Goal: Transaction & Acquisition: Obtain resource

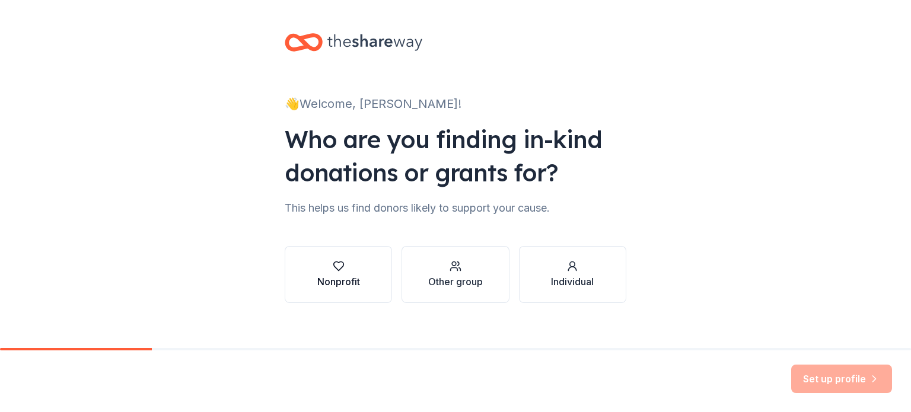
click at [351, 278] on div "Nonprofit" at bounding box center [338, 282] width 43 height 14
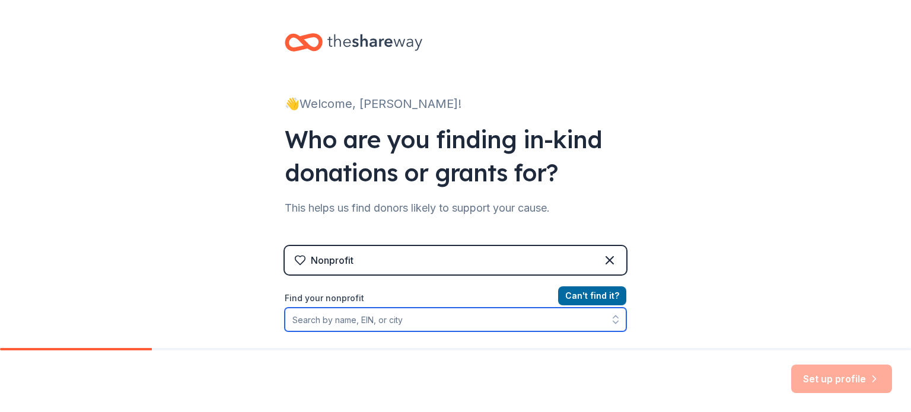
click at [417, 322] on input "Find your nonprofit" at bounding box center [456, 320] width 342 height 24
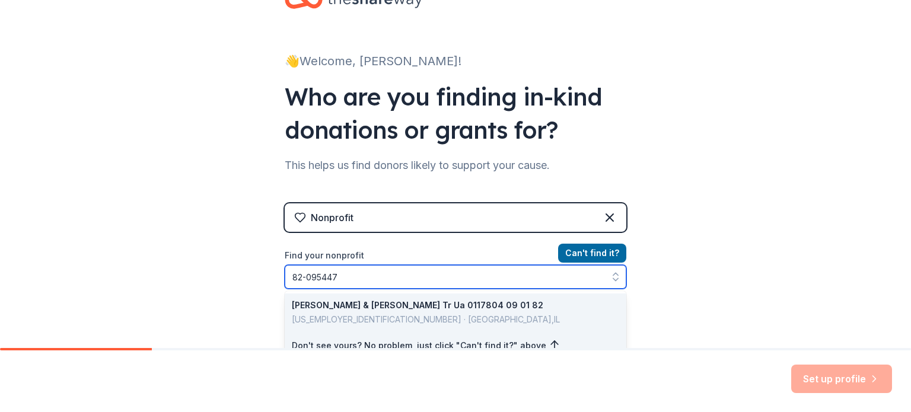
type input "82-0954474"
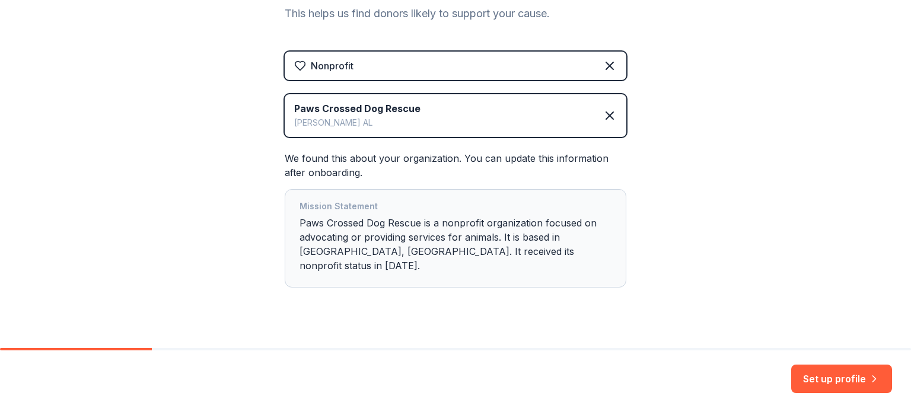
scroll to position [200, 0]
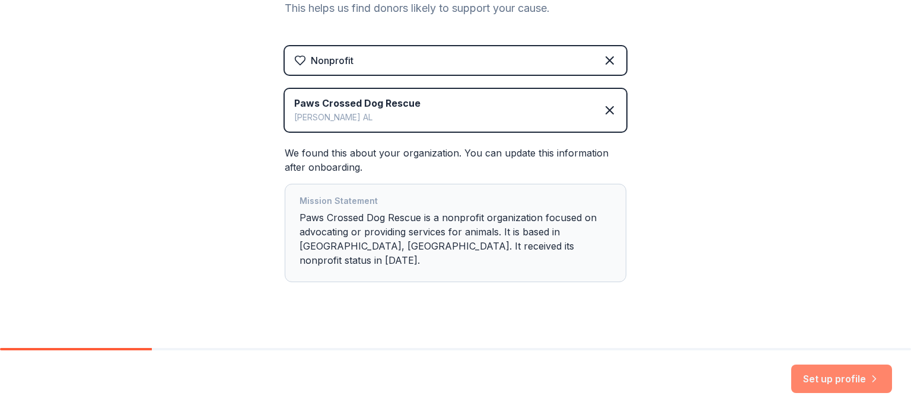
click at [830, 385] on button "Set up profile" at bounding box center [842, 379] width 101 height 28
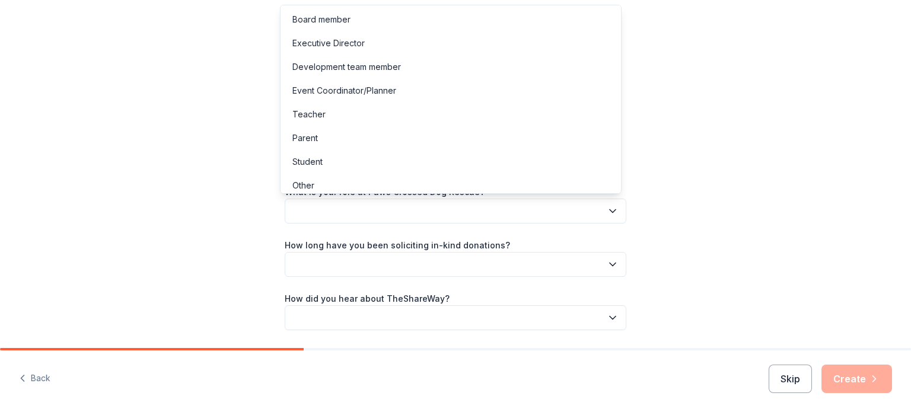
click at [617, 215] on button "button" at bounding box center [456, 211] width 342 height 25
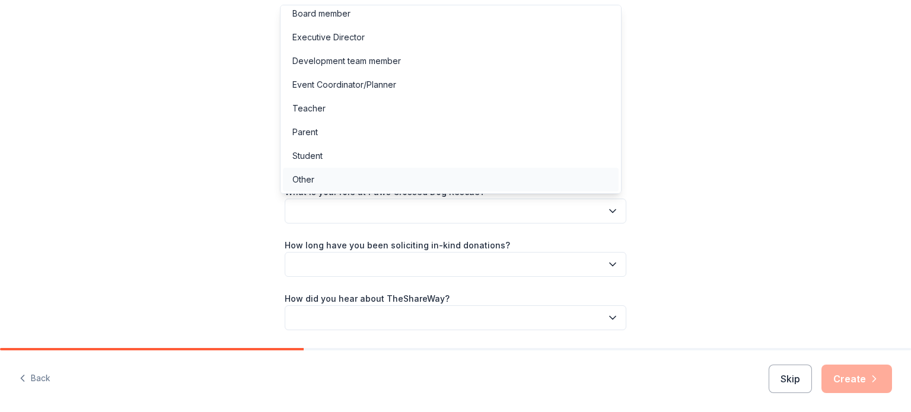
click at [333, 176] on div "Other" at bounding box center [451, 180] width 336 height 24
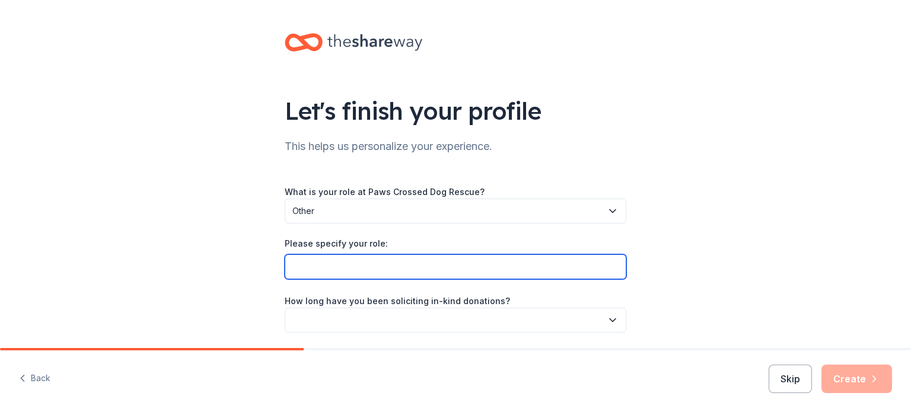
click at [406, 262] on input "Please specify your role:" at bounding box center [456, 267] width 342 height 25
type input "Admin"
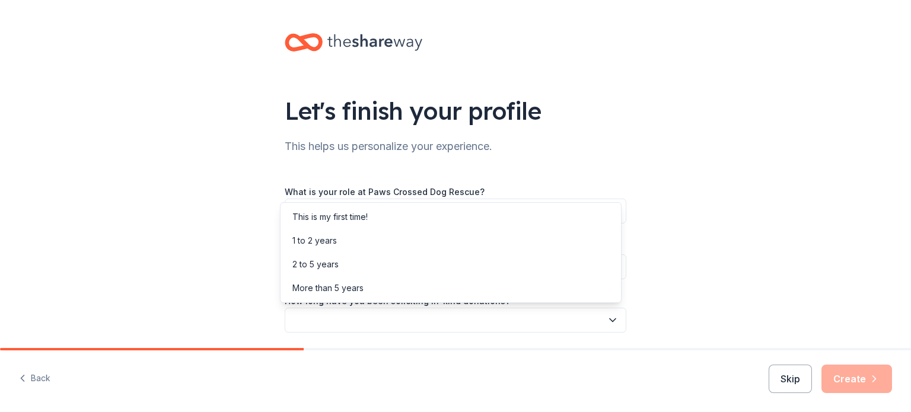
click at [444, 318] on button "button" at bounding box center [456, 320] width 342 height 25
click at [692, 241] on div "Let's finish your profile This helps us personalize your experience. What is yo…" at bounding box center [455, 221] width 911 height 443
click at [548, 324] on button "button" at bounding box center [456, 320] width 342 height 25
click at [367, 289] on div "More than 5 years" at bounding box center [451, 289] width 336 height 24
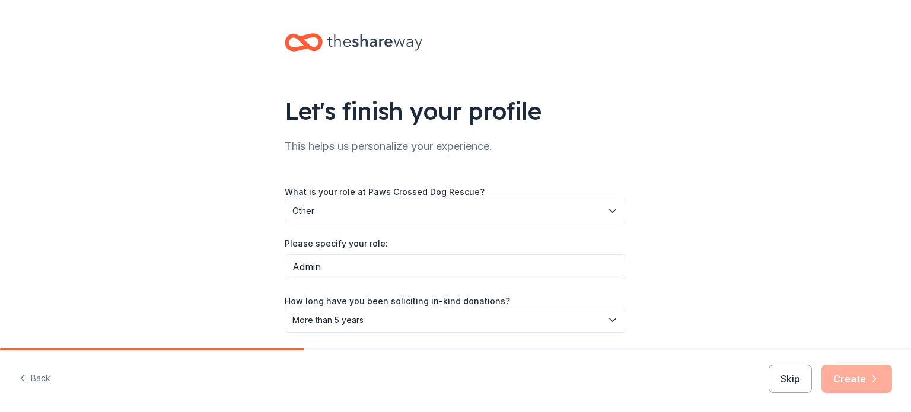
scroll to position [94, 0]
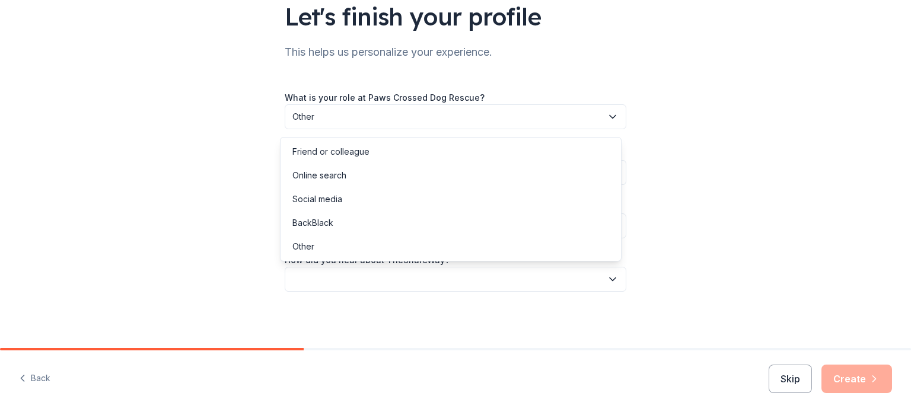
click at [441, 275] on button "button" at bounding box center [456, 279] width 342 height 25
click at [323, 181] on div "Online search" at bounding box center [320, 176] width 54 height 14
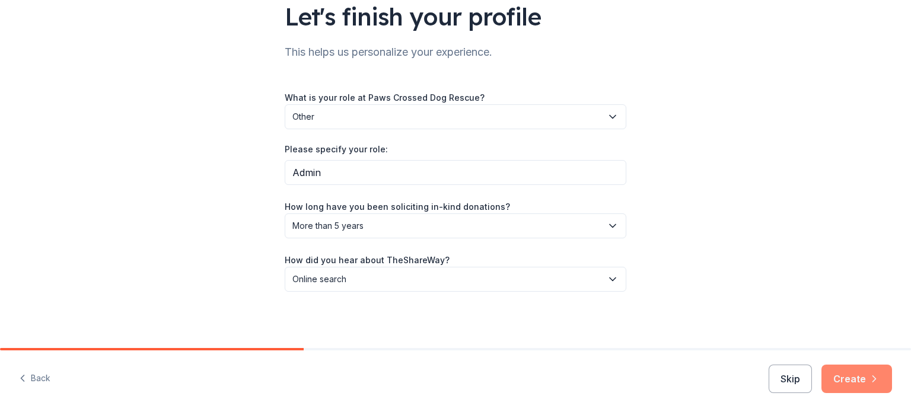
click at [846, 386] on button "Create" at bounding box center [857, 379] width 71 height 28
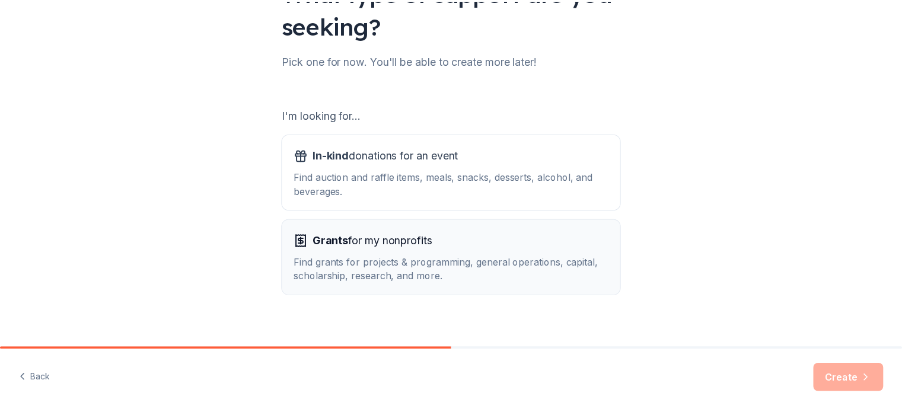
scroll to position [131, 0]
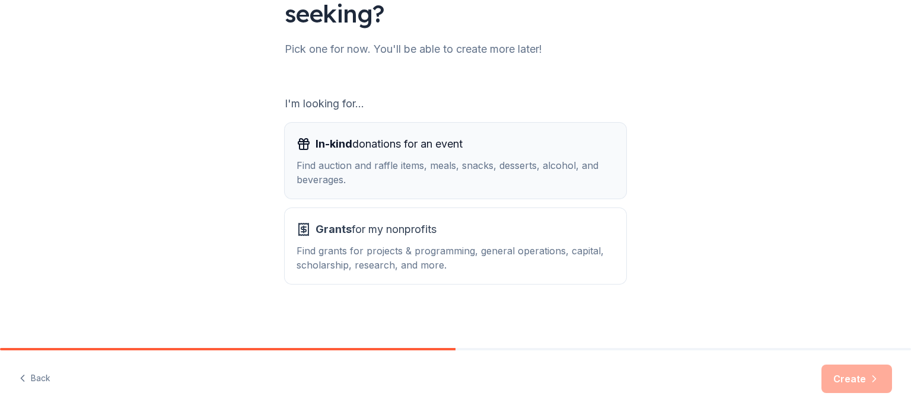
click at [384, 186] on div "Find auction and raffle items, meals, snacks, desserts, alcohol, and beverages." at bounding box center [456, 172] width 318 height 28
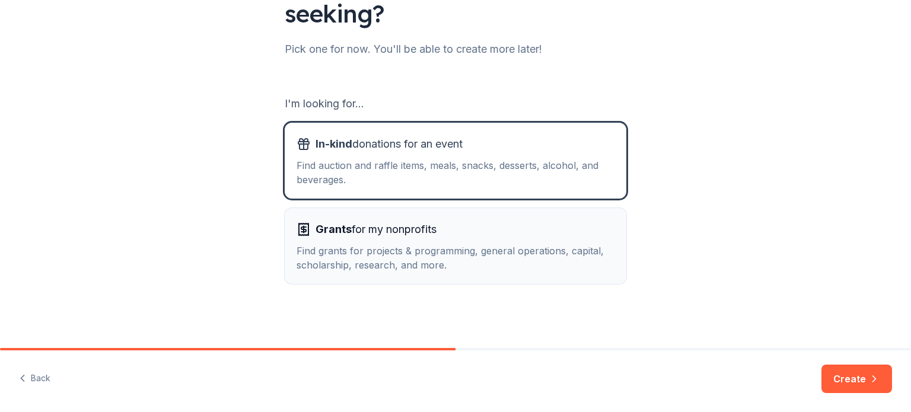
click at [389, 239] on div "Grants for my nonprofits Find grants for projects & programming, general operat…" at bounding box center [456, 246] width 318 height 52
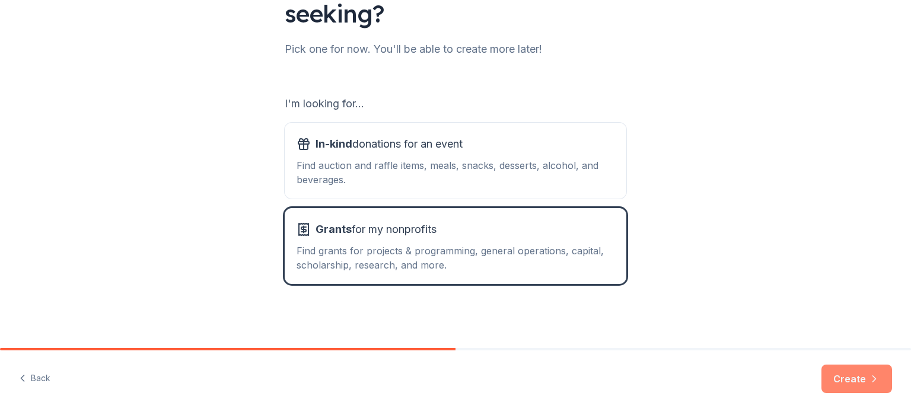
click at [846, 377] on button "Create" at bounding box center [857, 379] width 71 height 28
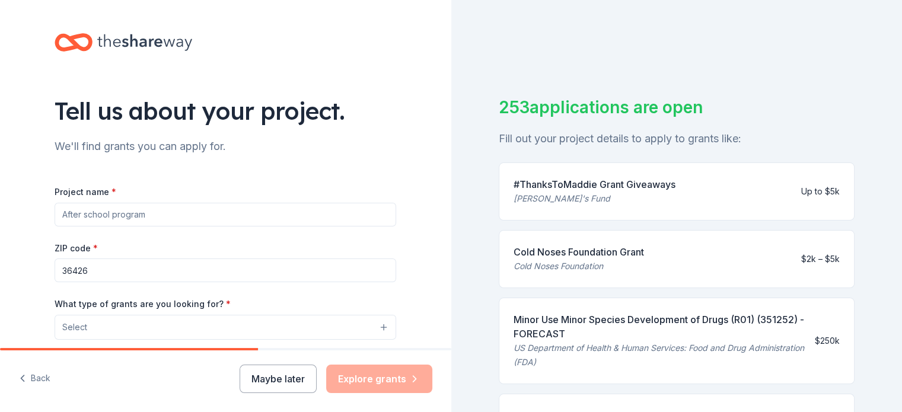
click at [185, 220] on input "Project name *" at bounding box center [226, 215] width 342 height 24
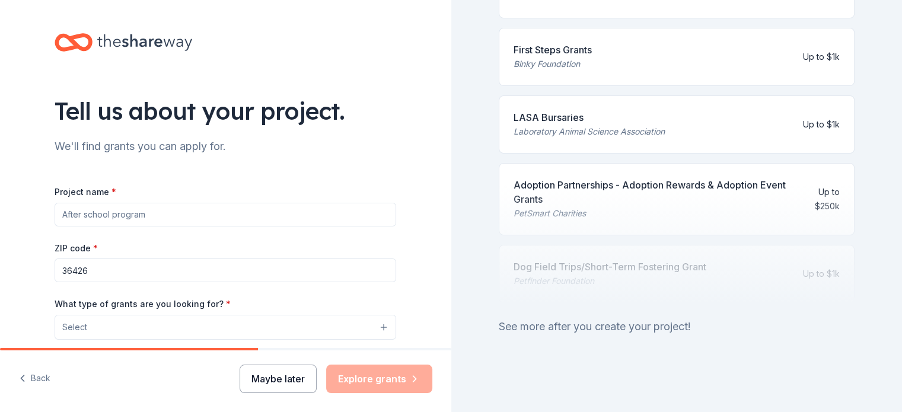
click at [306, 377] on button "Maybe later" at bounding box center [278, 379] width 77 height 28
click at [286, 376] on button "Maybe later" at bounding box center [278, 379] width 77 height 28
drag, startPoint x: 211, startPoint y: 220, endPoint x: 47, endPoint y: 206, distance: 164.3
click at [47, 206] on div "Tell us about your project. We'll find grants you can apply for. Project name *…" at bounding box center [226, 283] width 380 height 567
type input "dog rescue"
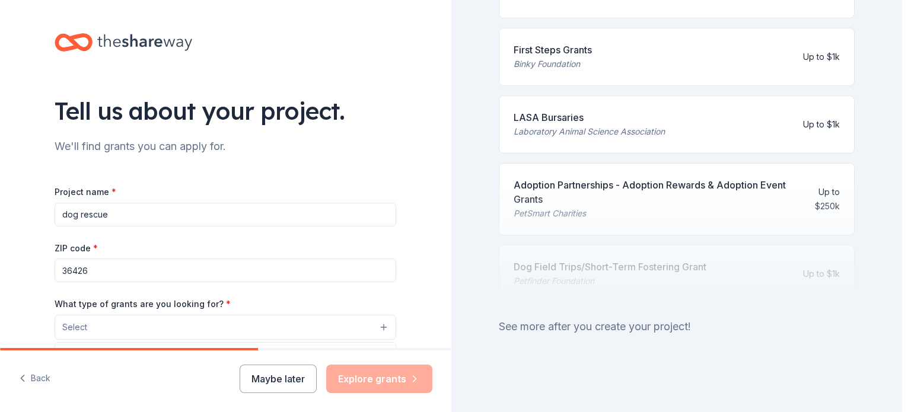
click at [142, 326] on button "Select" at bounding box center [226, 327] width 342 height 25
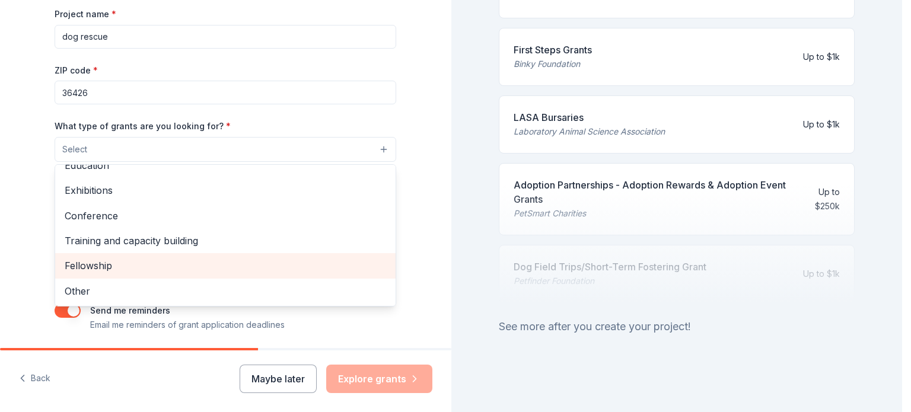
scroll to position [219, 0]
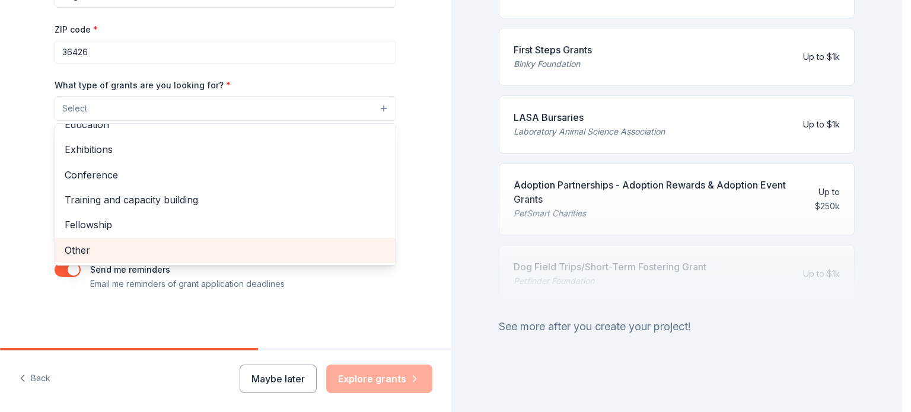
click at [131, 246] on span "Other" at bounding box center [226, 250] width 322 height 15
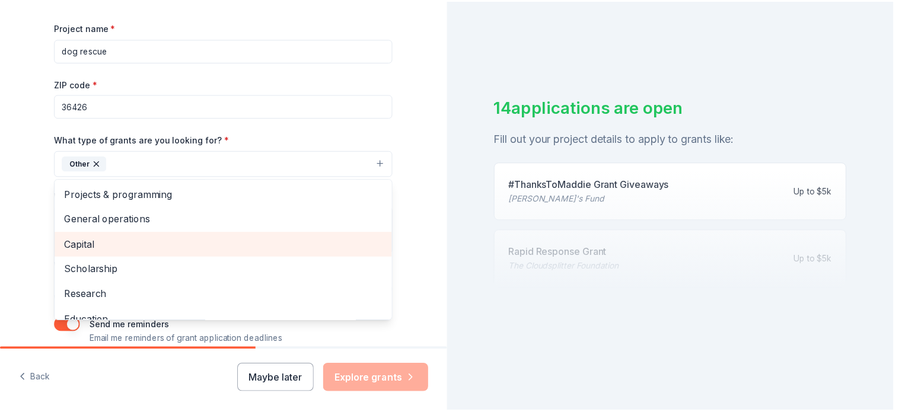
scroll to position [100, 0]
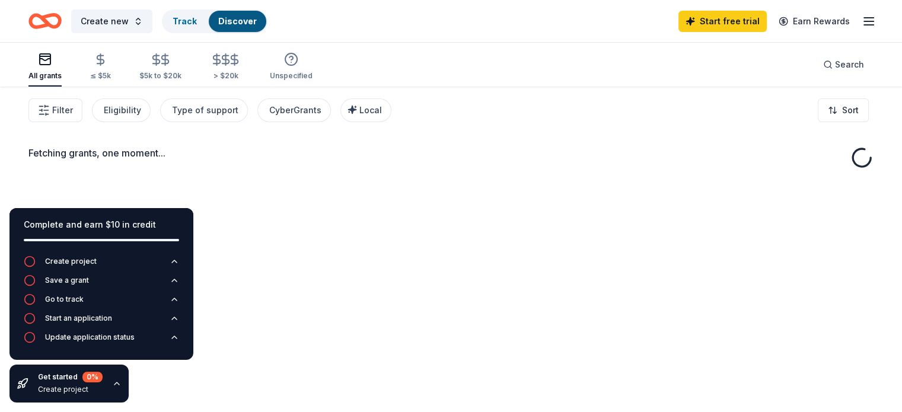
click at [126, 278] on button "Save a grant" at bounding box center [101, 284] width 155 height 19
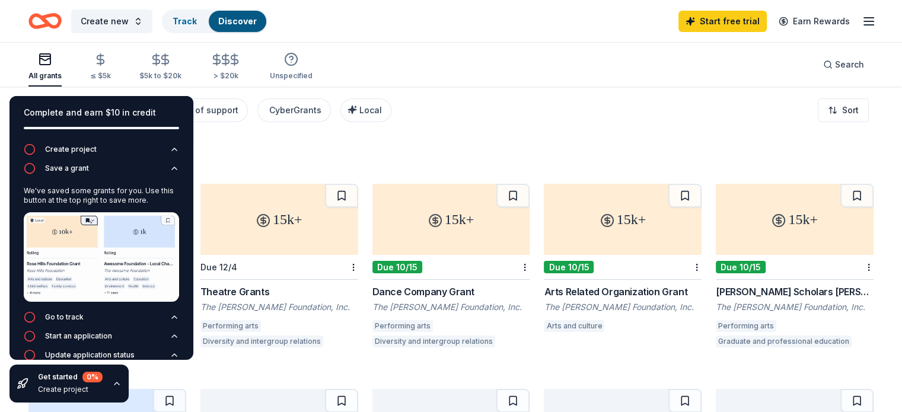
click at [411, 34] on div "Create new Track Discover Start free trial Earn Rewards" at bounding box center [451, 21] width 846 height 28
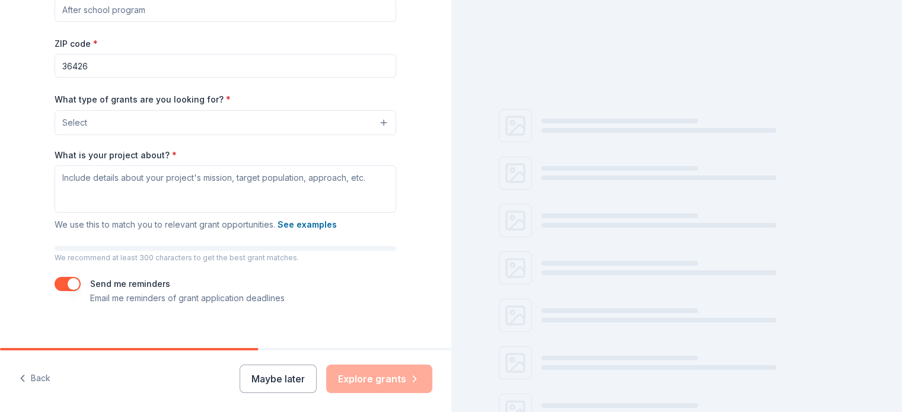
scroll to position [219, 0]
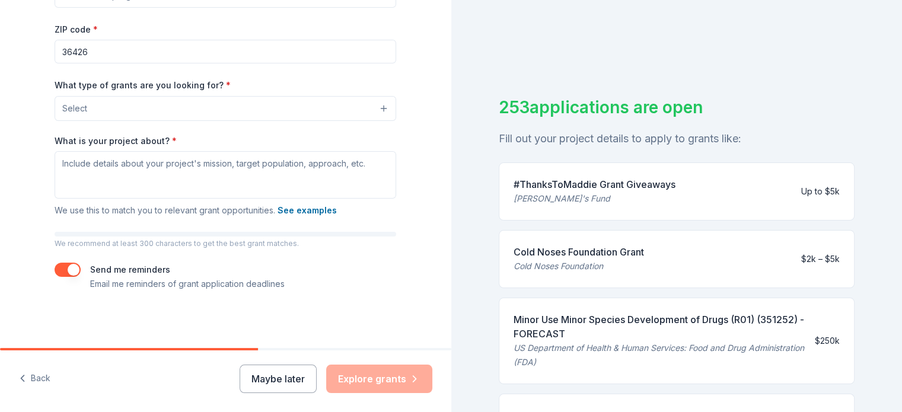
click at [627, 192] on div "[PERSON_NAME]'s Fund" at bounding box center [595, 199] width 162 height 14
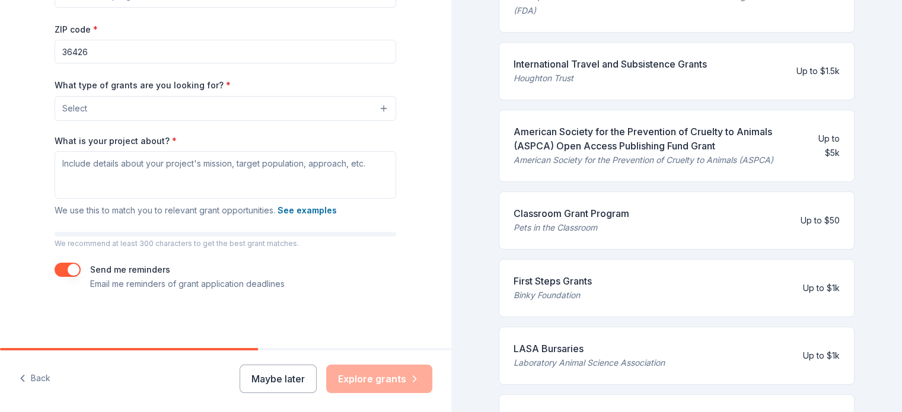
scroll to position [356, 0]
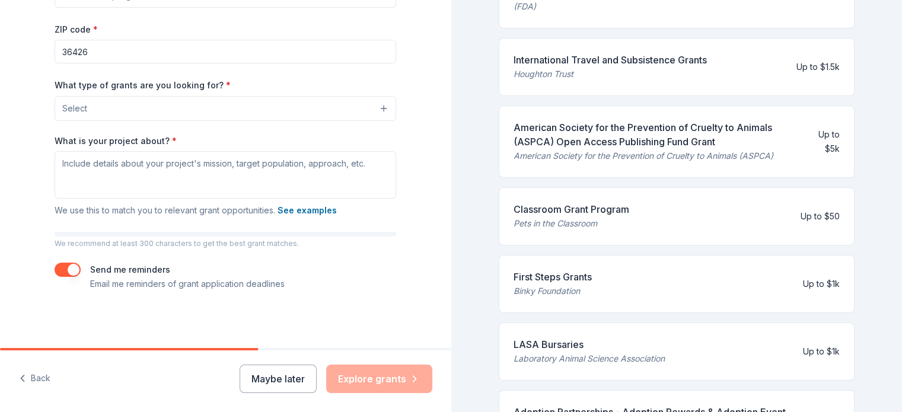
click at [568, 275] on div "First Steps Grants" at bounding box center [553, 277] width 78 height 14
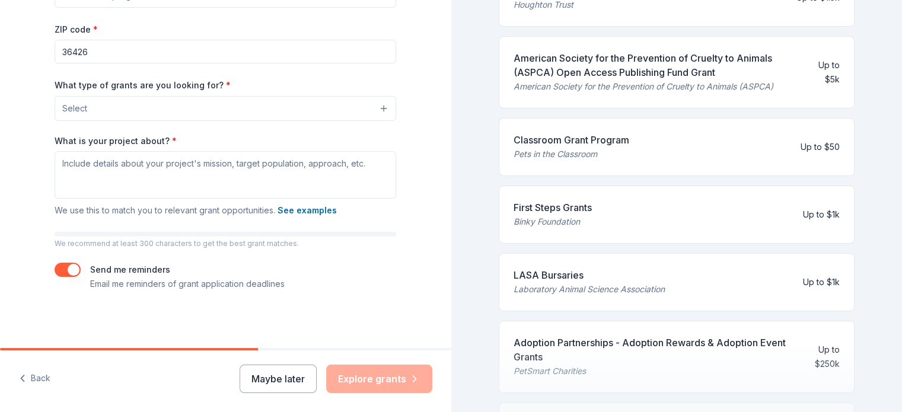
scroll to position [534, 0]
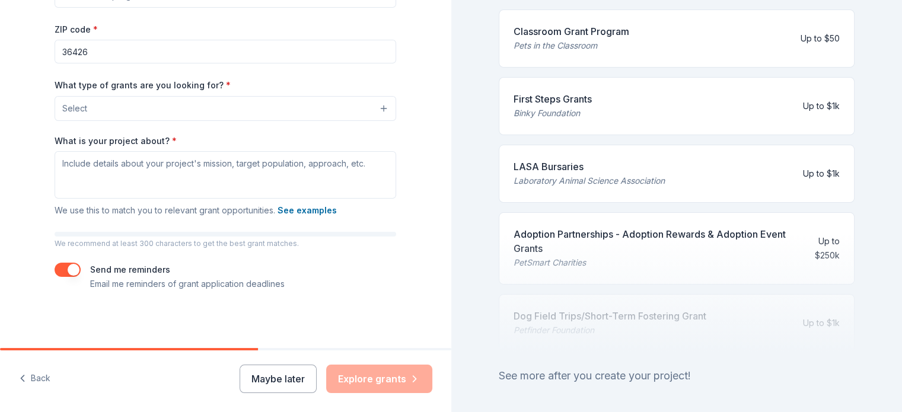
click at [555, 253] on div at bounding box center [677, 293] width 357 height 119
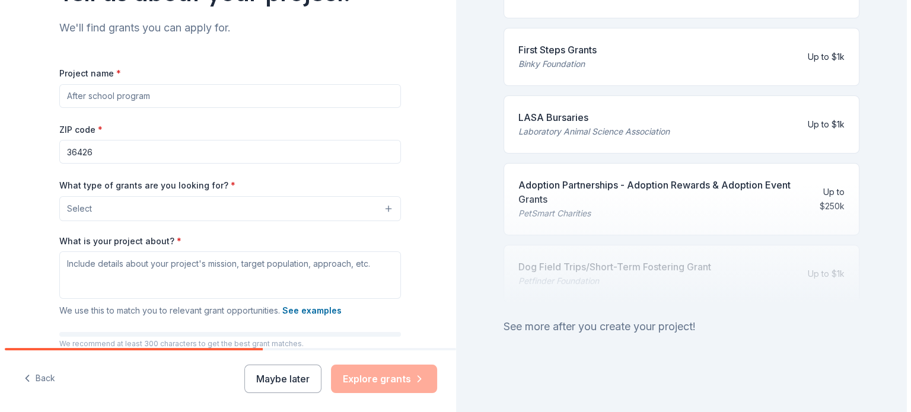
scroll to position [0, 0]
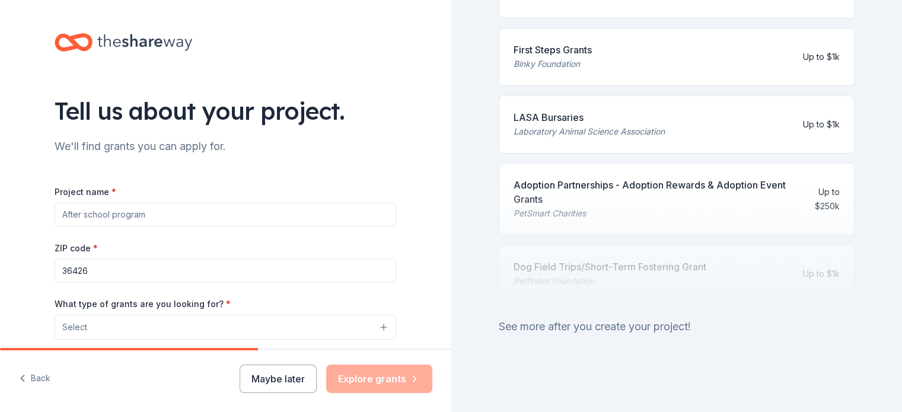
click at [202, 225] on input "Project name *" at bounding box center [226, 215] width 342 height 24
type input "Dog Rescue"
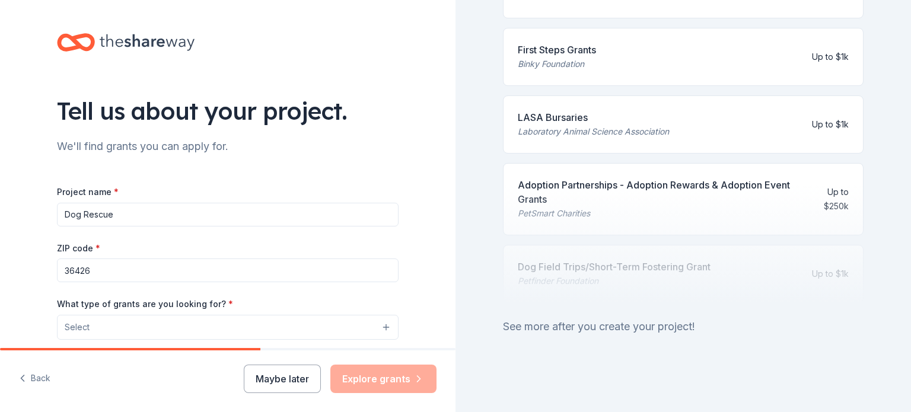
click at [242, 334] on button "Select" at bounding box center [228, 327] width 342 height 25
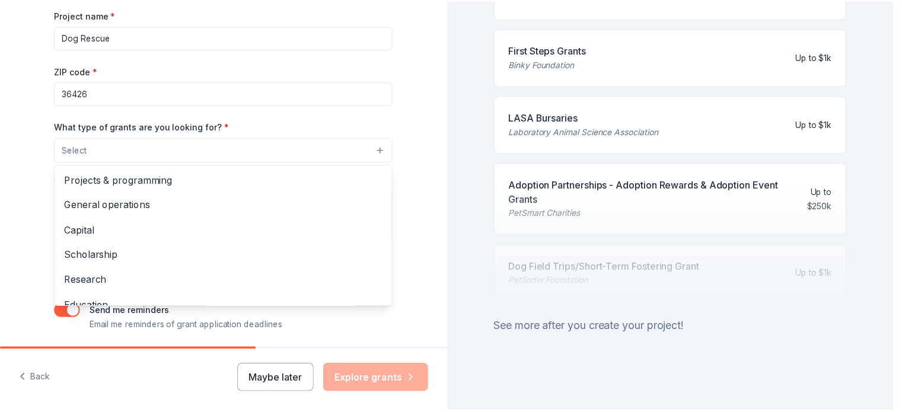
scroll to position [178, 0]
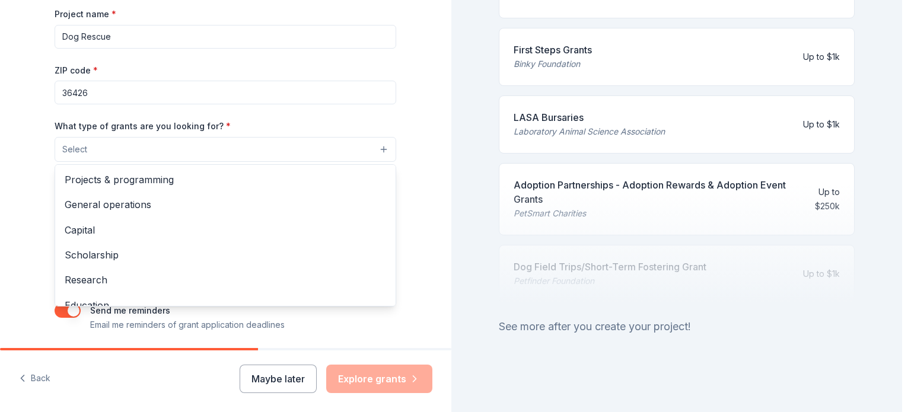
click at [293, 387] on div "Tell us about your project. We'll find grants you can apply for. Project name *…" at bounding box center [226, 206] width 452 height 412
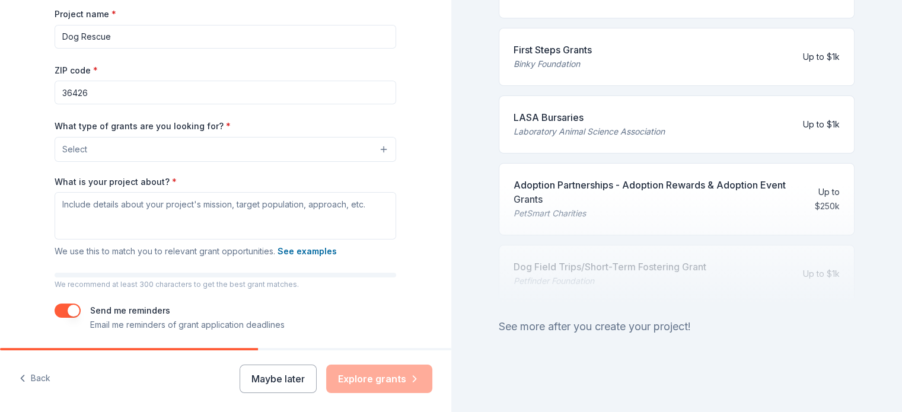
click at [293, 387] on button "Maybe later" at bounding box center [278, 379] width 77 height 28
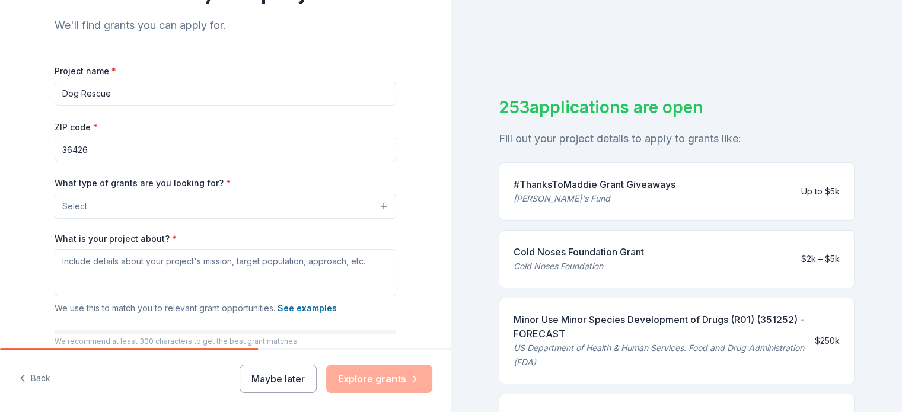
scroll to position [100, 0]
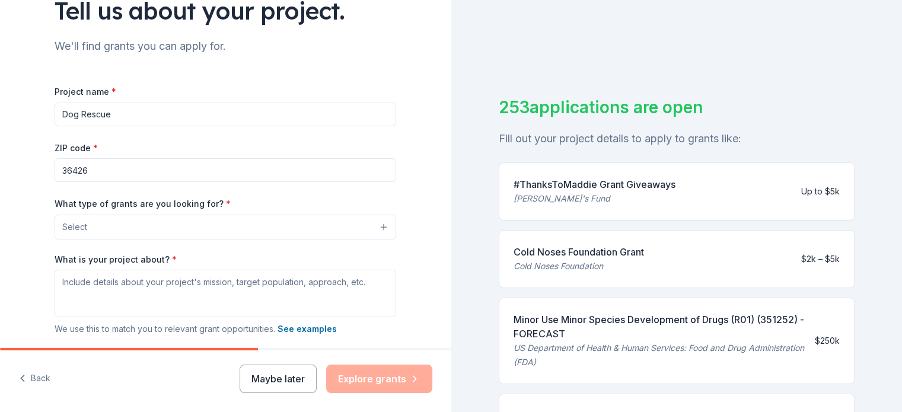
click at [538, 194] on div "[PERSON_NAME]'s Fund" at bounding box center [595, 199] width 162 height 14
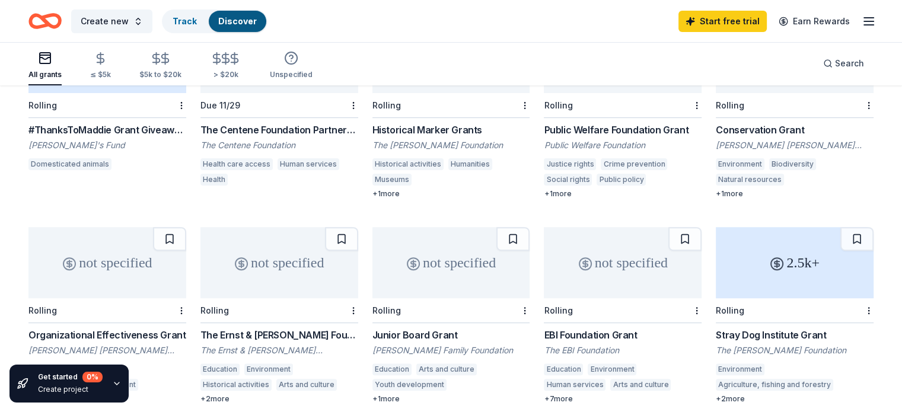
scroll to position [249, 0]
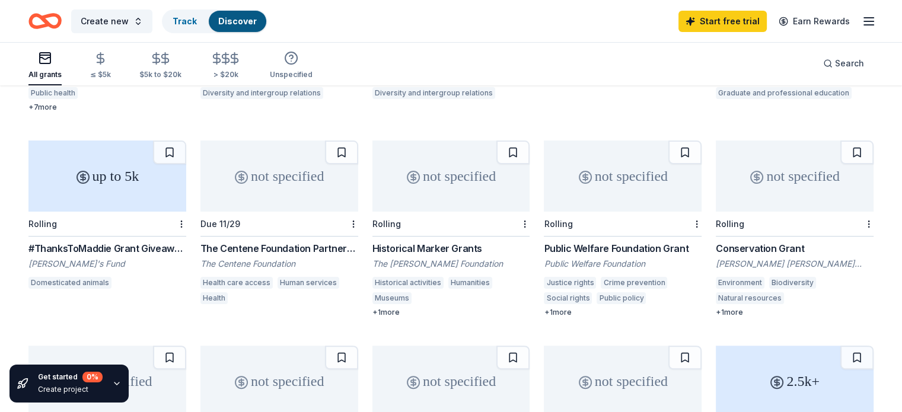
click at [101, 205] on div "up to 5k" at bounding box center [107, 176] width 158 height 71
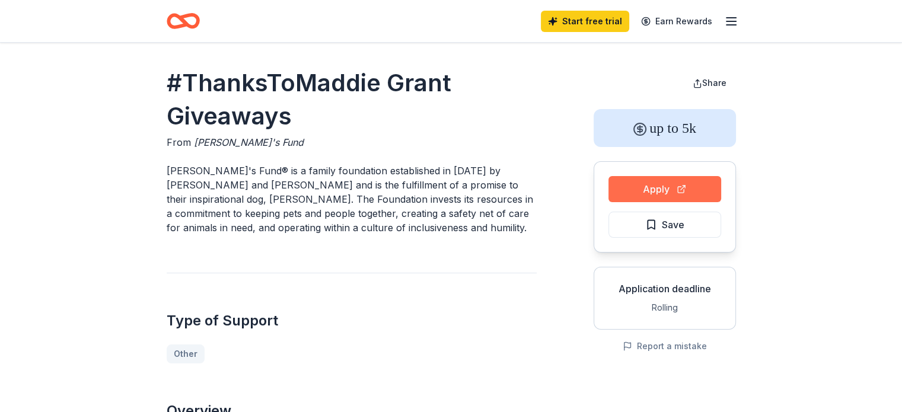
click at [657, 187] on button "Apply" at bounding box center [665, 189] width 113 height 26
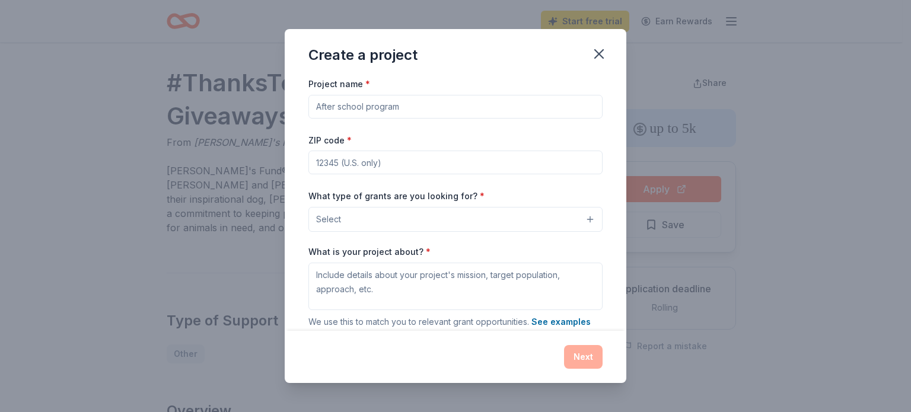
click at [405, 107] on input "Project name *" at bounding box center [456, 107] width 294 height 24
type input "Spay/Neuter"
type input "36426"
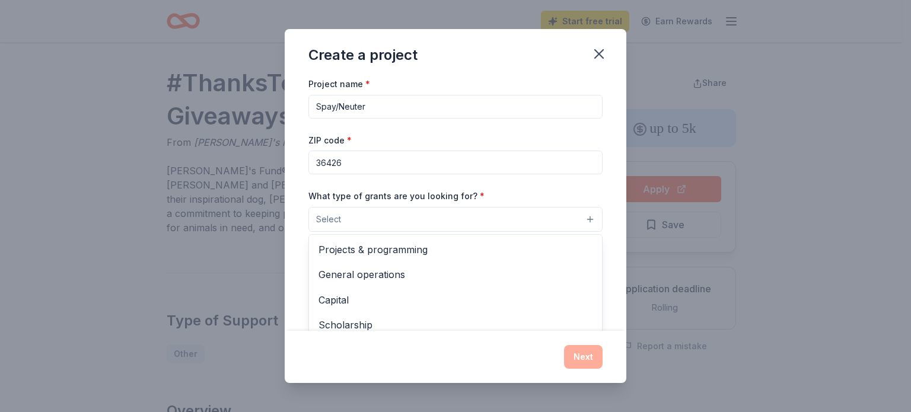
click at [438, 232] on button "Select" at bounding box center [456, 219] width 294 height 25
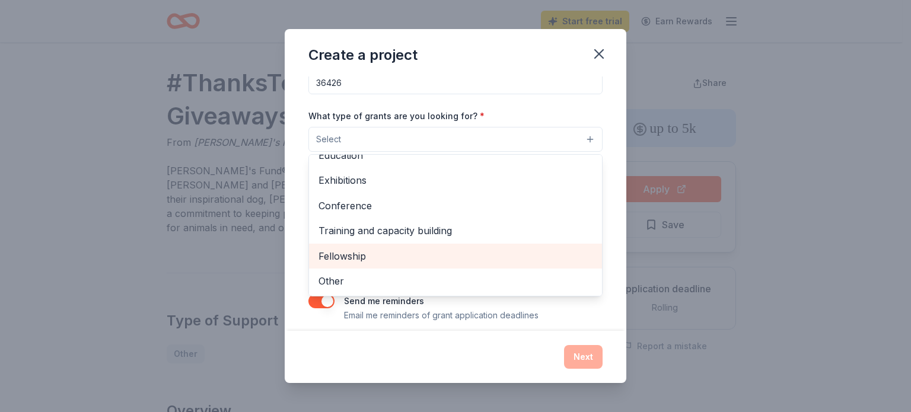
scroll to position [90, 0]
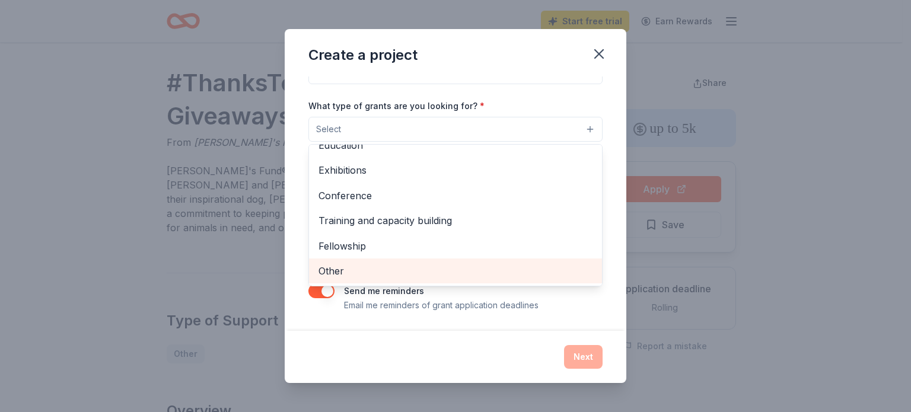
click at [411, 274] on span "Other" at bounding box center [456, 270] width 274 height 15
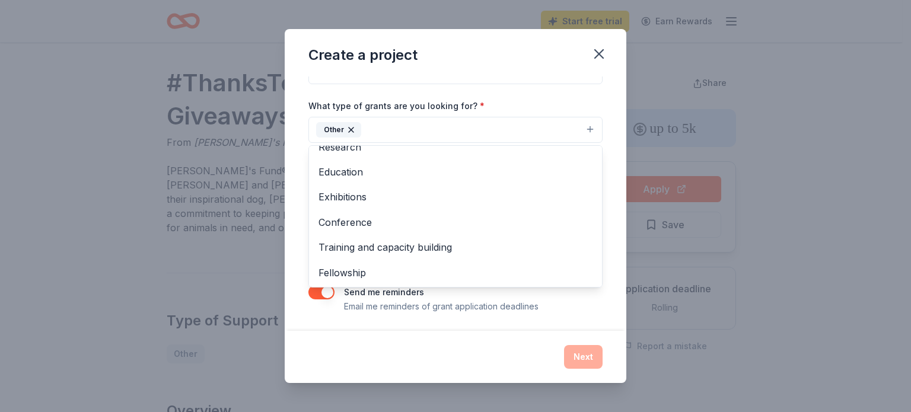
click at [542, 92] on div "Project name * Spay/Neuter ZIP code * 36426 What type of grants are you looking…" at bounding box center [456, 149] width 294 height 327
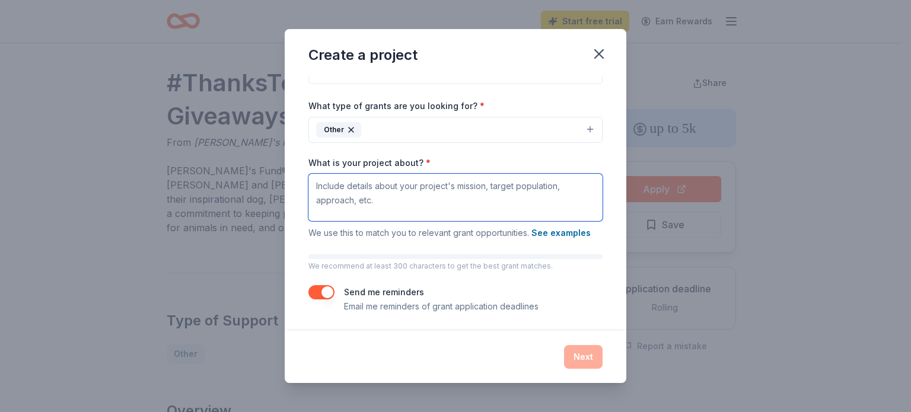
click at [468, 199] on textarea "What is your project about? *" at bounding box center [456, 197] width 294 height 47
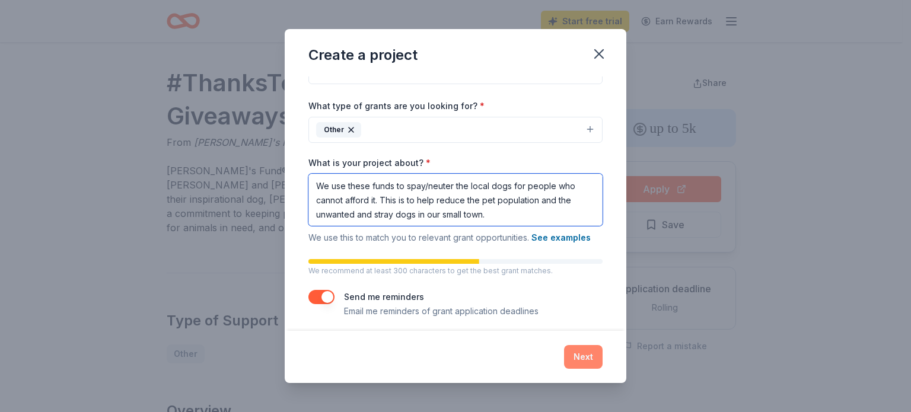
type textarea "We use these funds to spay/neuter the local dogs for people who cannot afford i…"
click at [585, 347] on button "Next" at bounding box center [583, 357] width 39 height 24
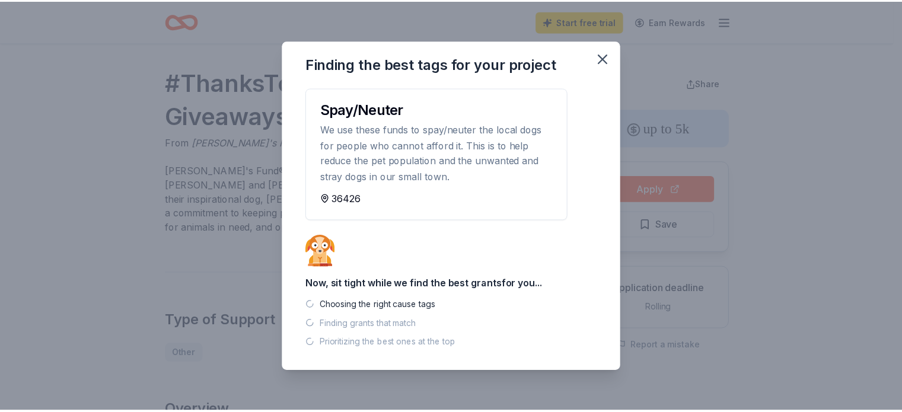
scroll to position [0, 0]
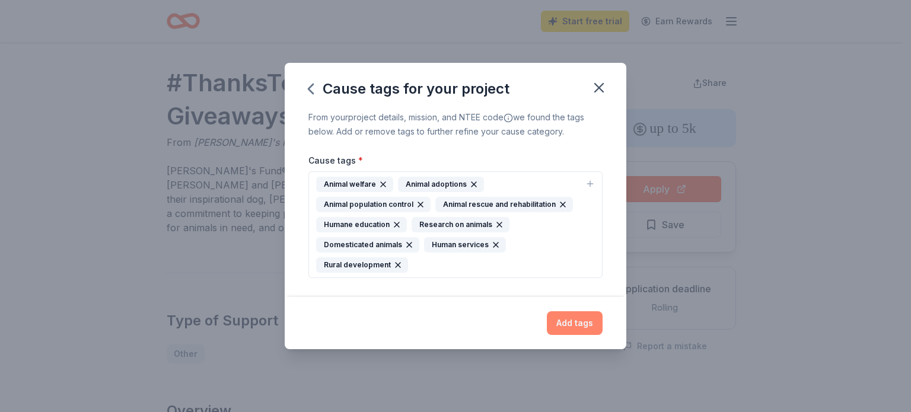
click at [564, 330] on button "Add tags" at bounding box center [575, 324] width 56 height 24
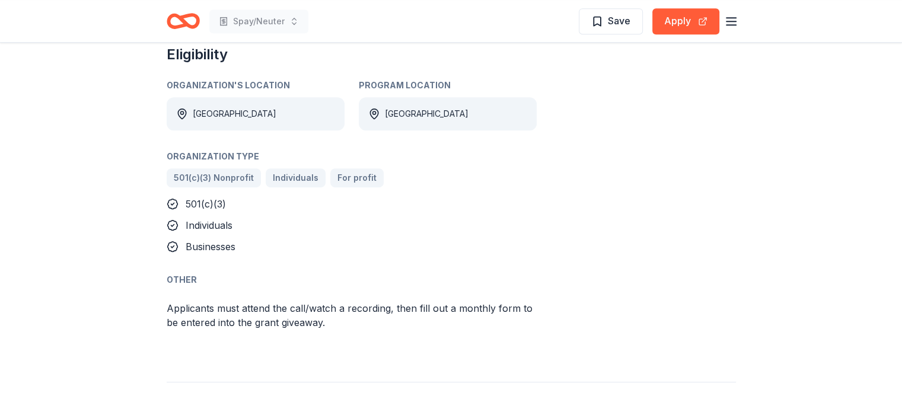
scroll to position [534, 0]
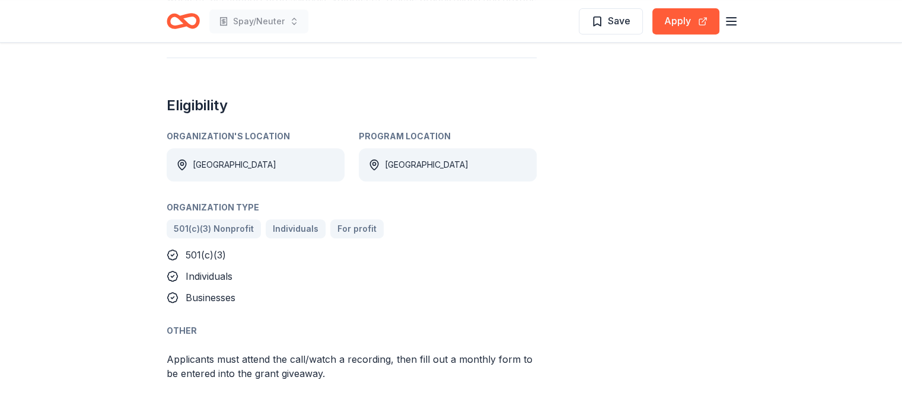
click at [252, 162] on div "[GEOGRAPHIC_DATA]" at bounding box center [256, 164] width 178 height 33
click at [223, 233] on span "501(c)(3) Nonprofit" at bounding box center [214, 229] width 80 height 14
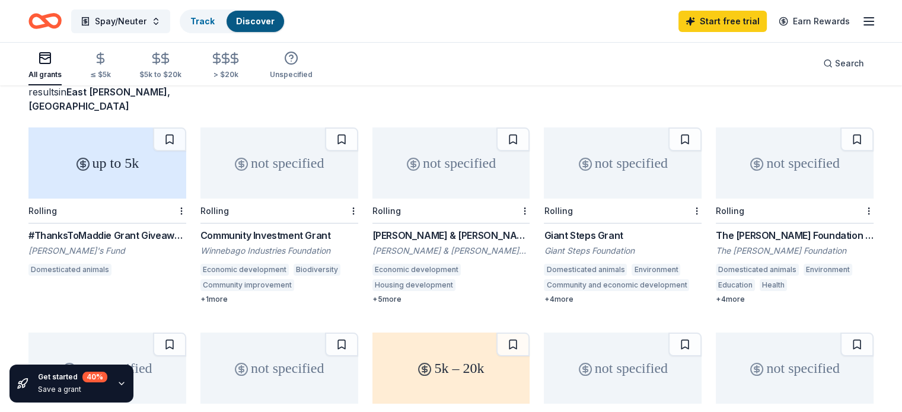
scroll to position [26, 0]
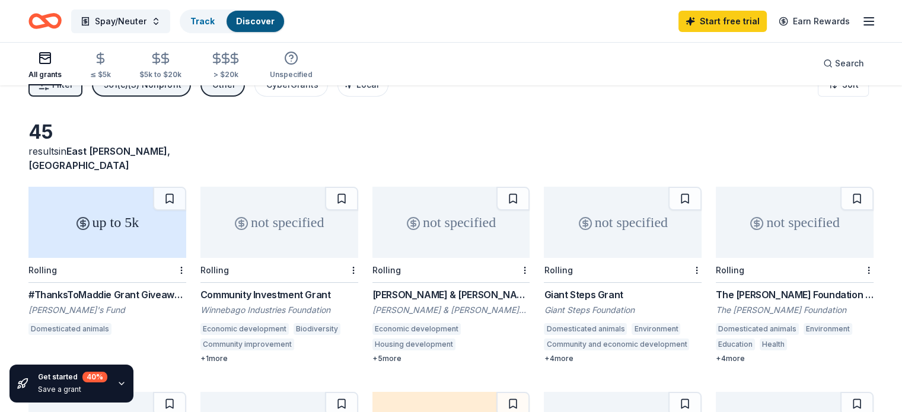
click at [107, 223] on div "up to 5k" at bounding box center [107, 222] width 158 height 71
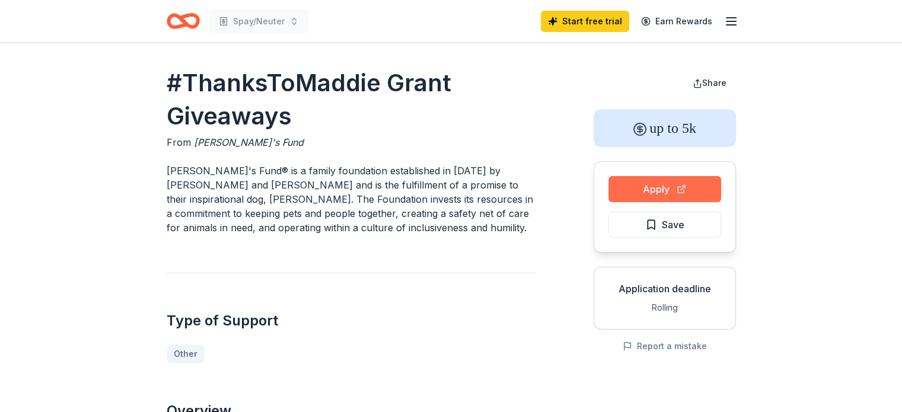
click at [650, 188] on button "Apply" at bounding box center [665, 189] width 113 height 26
